Goal: Information Seeking & Learning: Learn about a topic

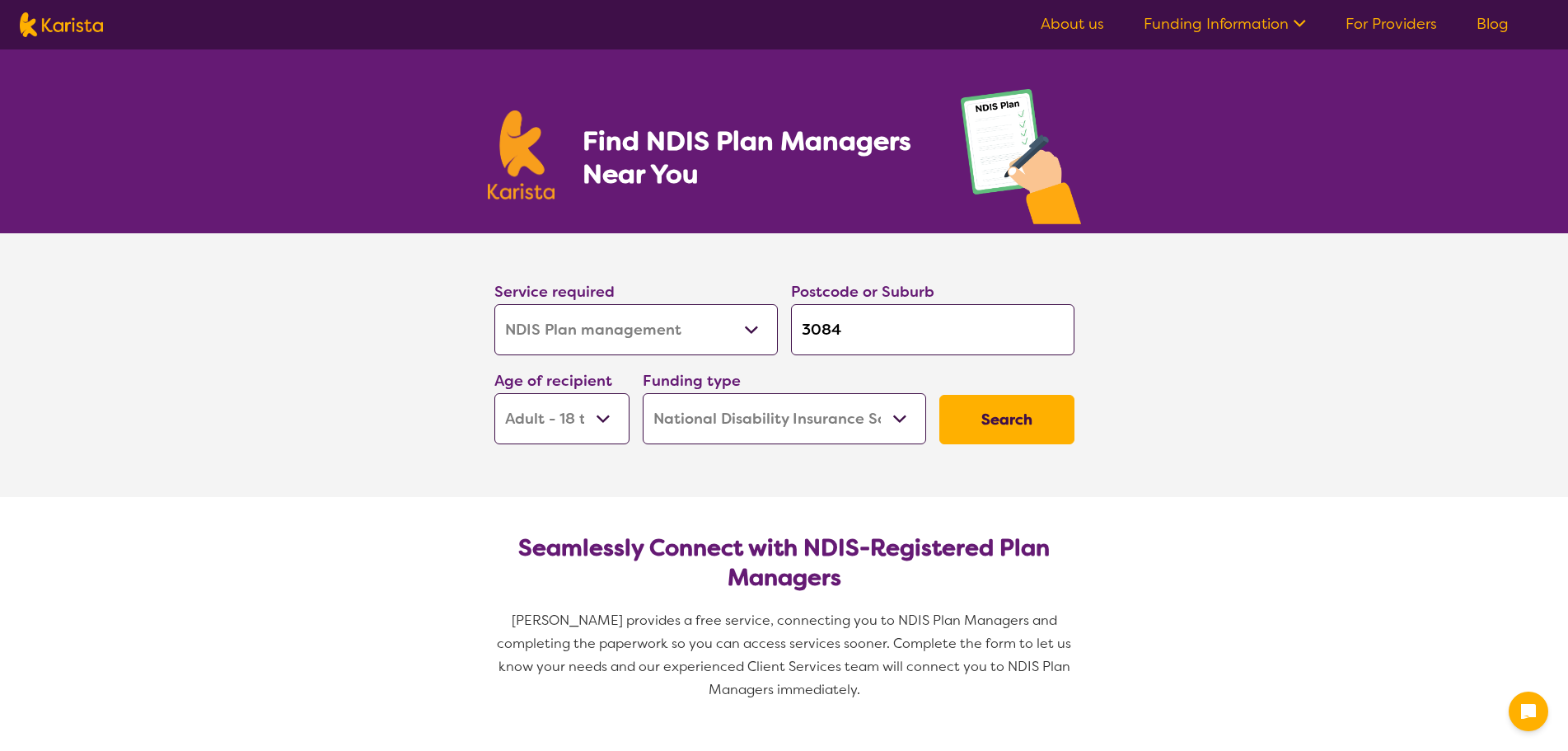
select select "NDIS Plan management"
select select "AD"
select select "NDIS"
select select "NDIS Plan management"
select select "AD"
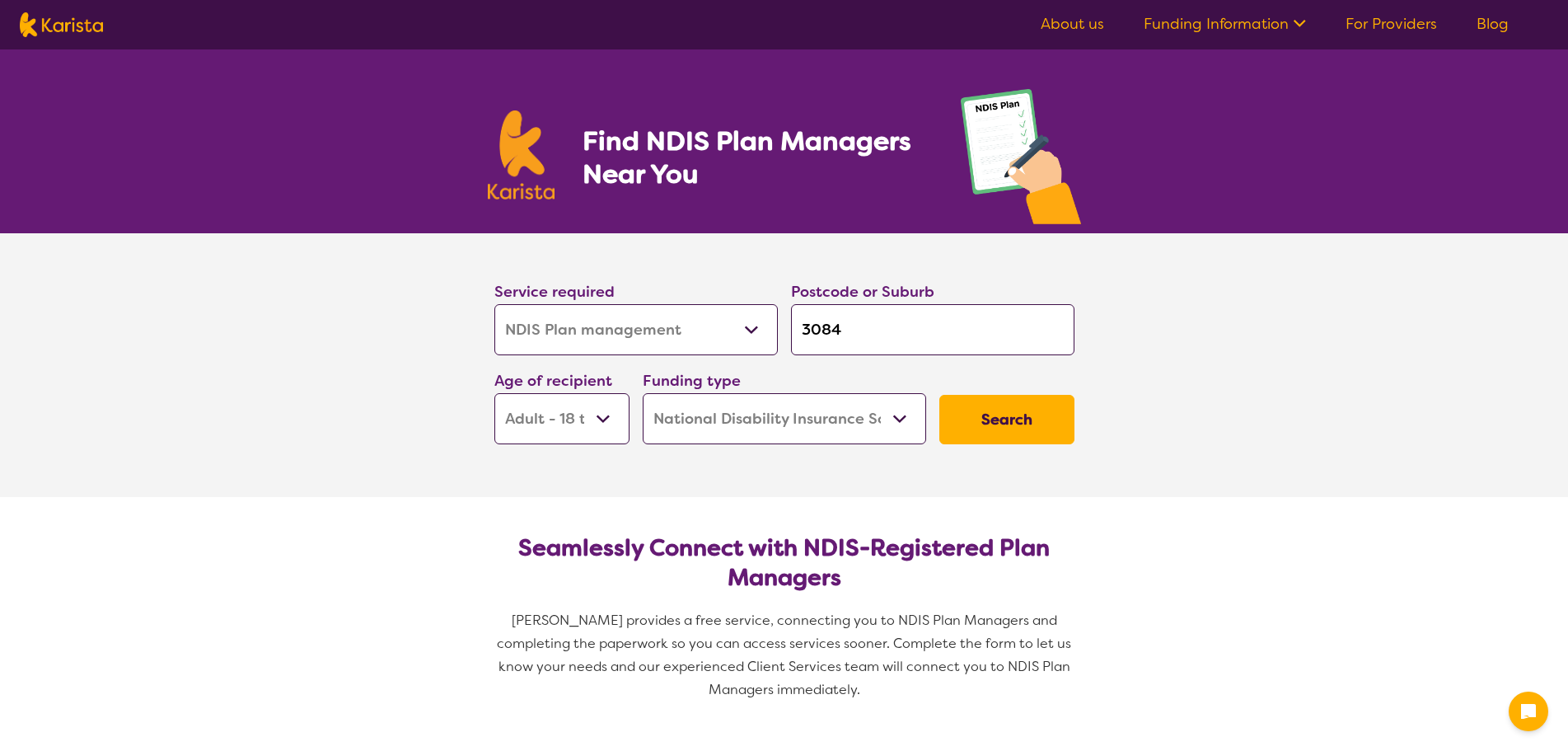
select select "NDIS"
select select "Personal care"
click at [494, 304] on select "Allied Health Assistant Assessment ([MEDICAL_DATA] or [MEDICAL_DATA]) Behaviour…" at bounding box center [635, 330] width 283 height 51
select select "Personal care"
click at [908, 325] on input "3084" at bounding box center [932, 330] width 283 height 51
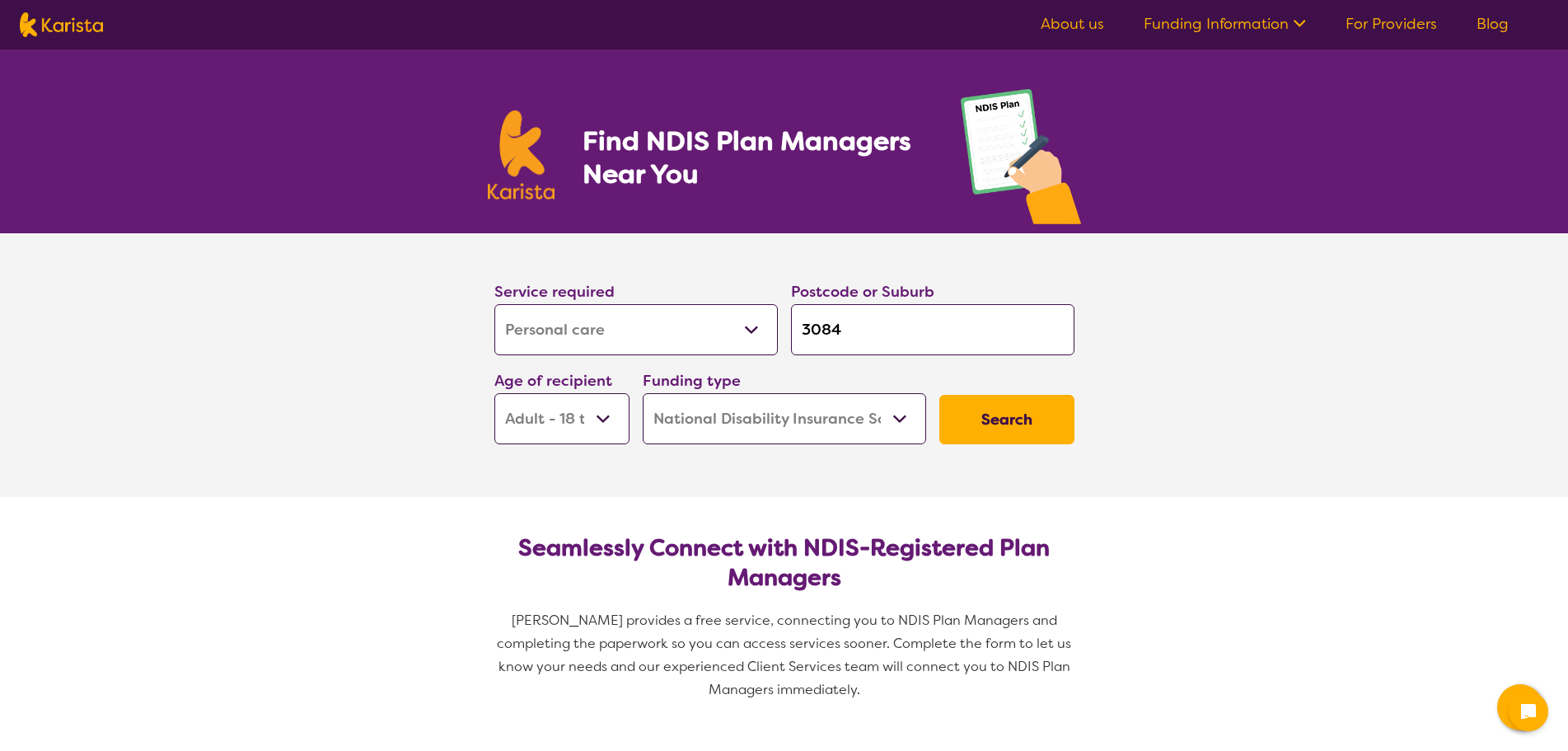
type input "308"
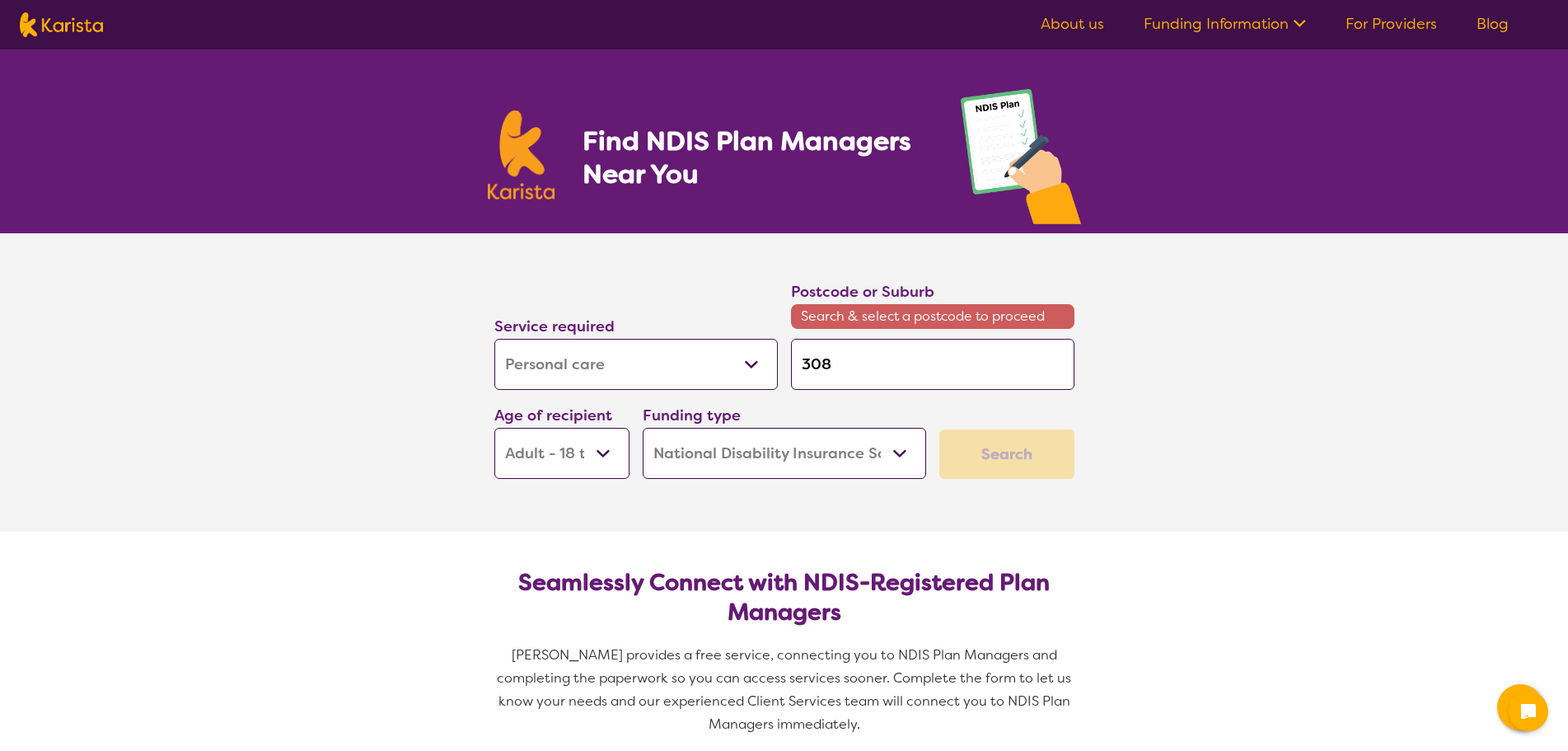
type input "30"
type input "3"
